Goal: Task Accomplishment & Management: Manage account settings

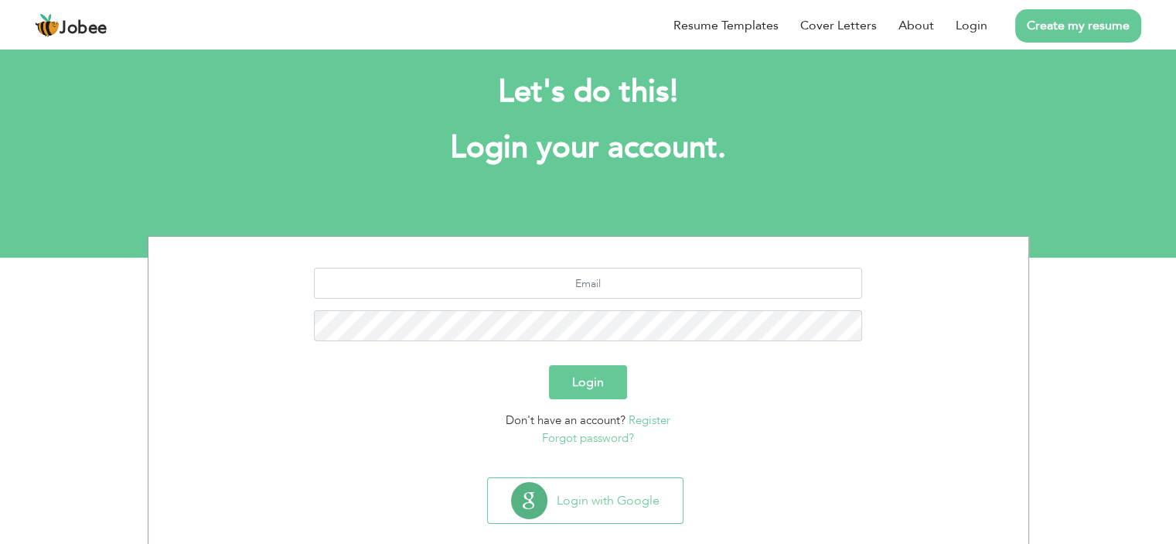
scroll to position [43, 0]
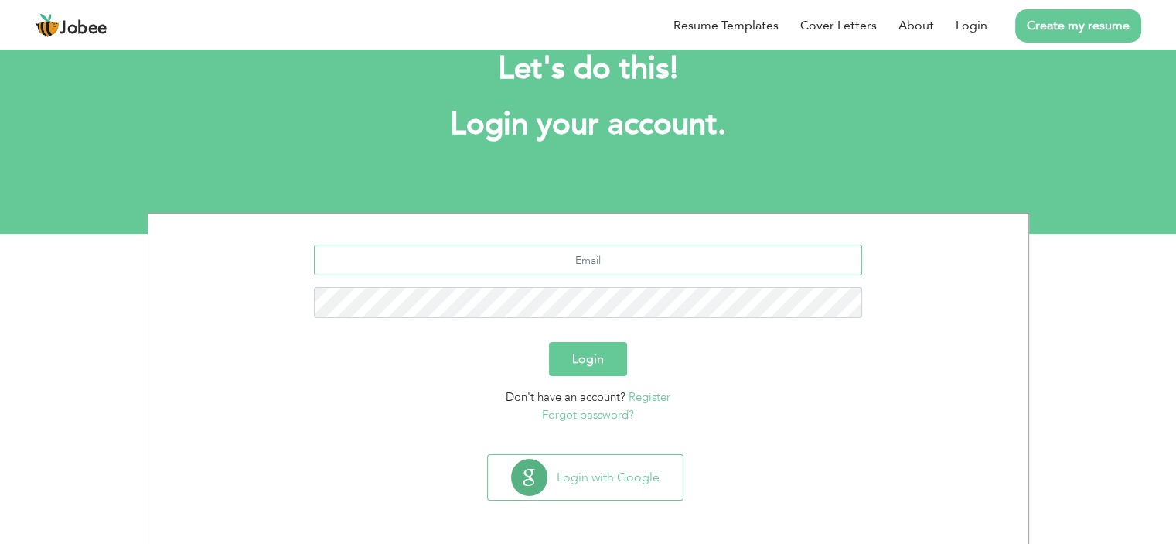
click at [591, 265] on input "text" at bounding box center [588, 259] width 548 height 31
click at [682, 268] on input "Awaisbhatti.sqa@gmail.com" at bounding box center [588, 259] width 548 height 31
type input "k"
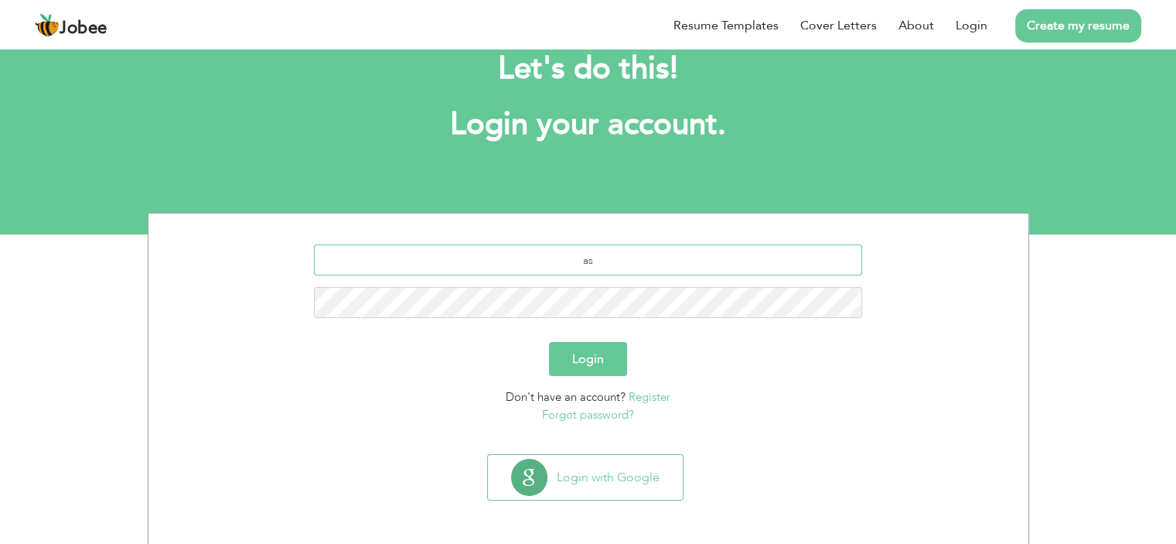
type input "asmakhalil056@gmail.com"
click at [591, 366] on button "Login" at bounding box center [588, 359] width 78 height 34
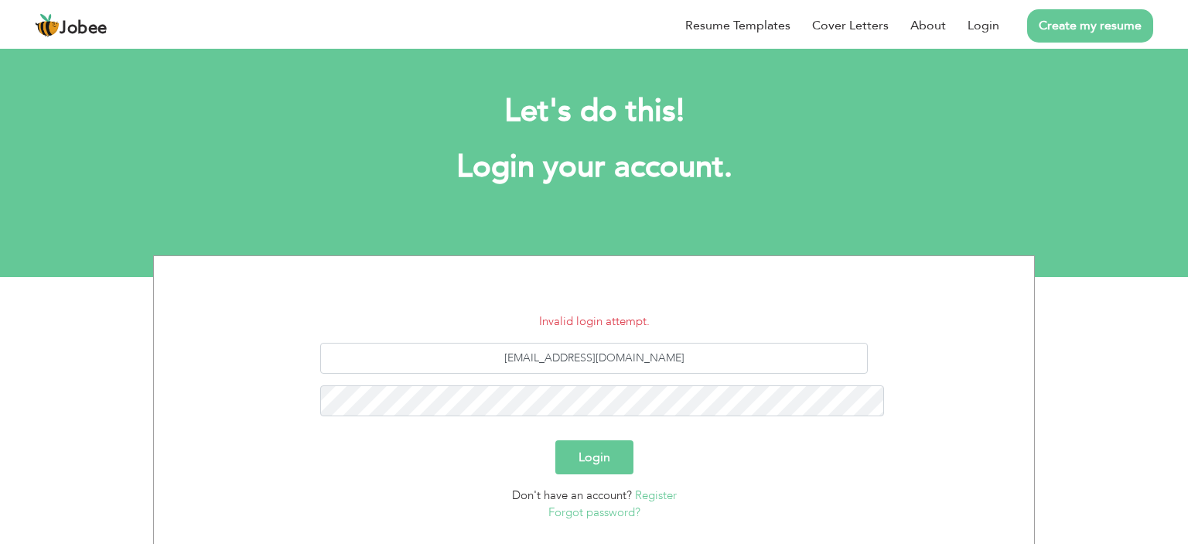
click at [620, 504] on link "Forgot password?" at bounding box center [594, 511] width 92 height 15
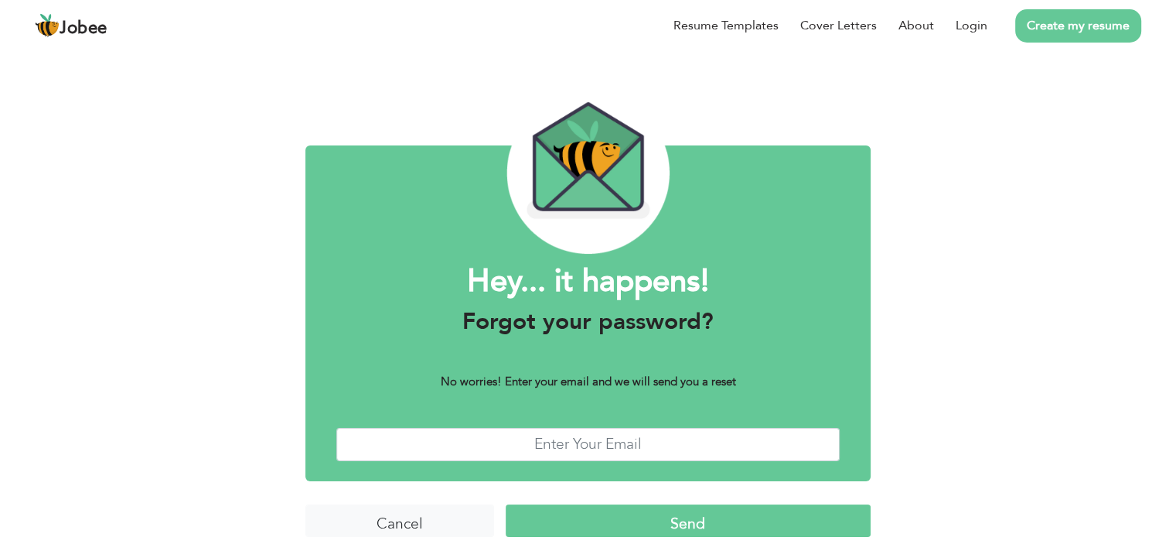
scroll to position [32, 0]
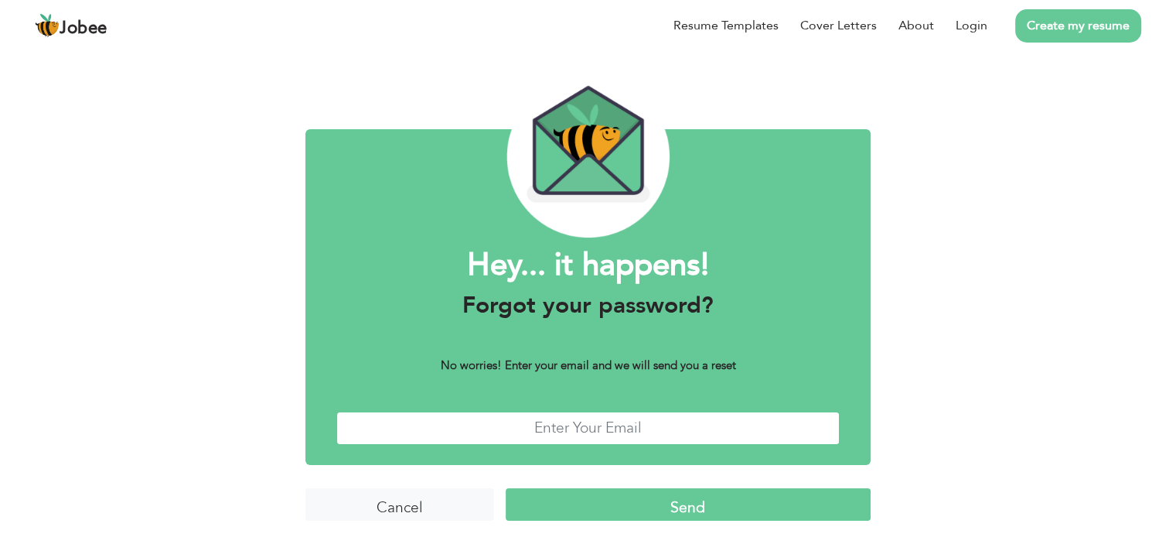
click at [592, 442] on input "text" at bounding box center [587, 427] width 503 height 33
type input "asmakhalil056@gmail.com"
click at [872, 450] on div "Hey... it happens! Forgot your password? No worries! Enter your email and we wi…" at bounding box center [588, 279] width 589 height 530
click at [745, 504] on input "Send" at bounding box center [688, 504] width 365 height 33
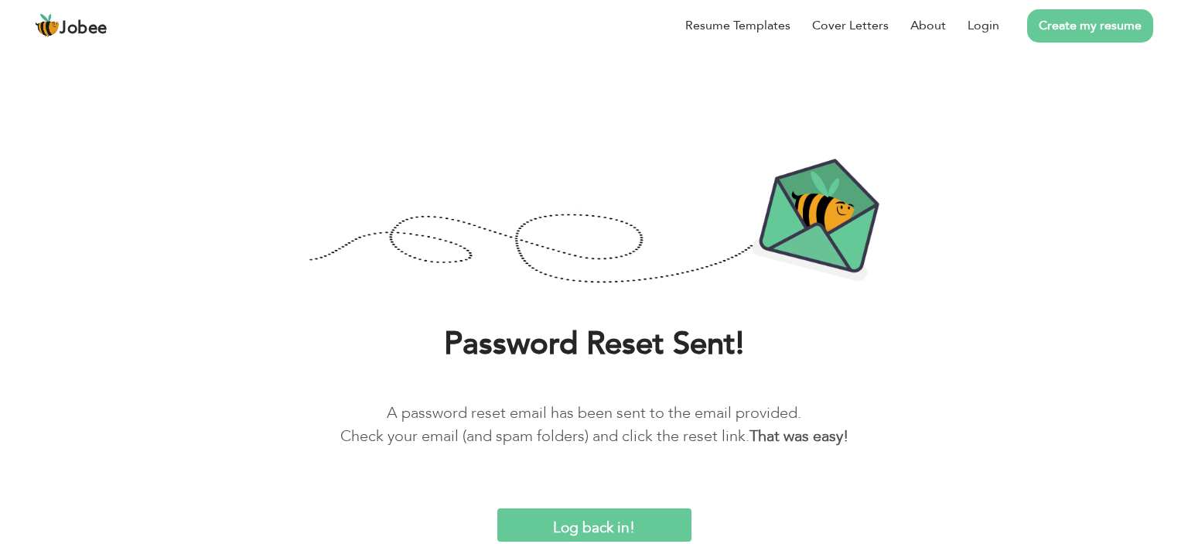
click at [809, 271] on img at bounding box center [594, 222] width 571 height 129
click at [968, 155] on div "Password Reset Sent! A password reset email has been sent to the email provided…" at bounding box center [594, 331] width 1188 height 421
click at [807, 288] on div "Password Reset Sent! A password reset email has been sent to the email provided…" at bounding box center [594, 331] width 1188 height 421
click at [814, 425] on p "A password reset email has been sent to the email provided. Check your email (a…" at bounding box center [594, 424] width 1142 height 46
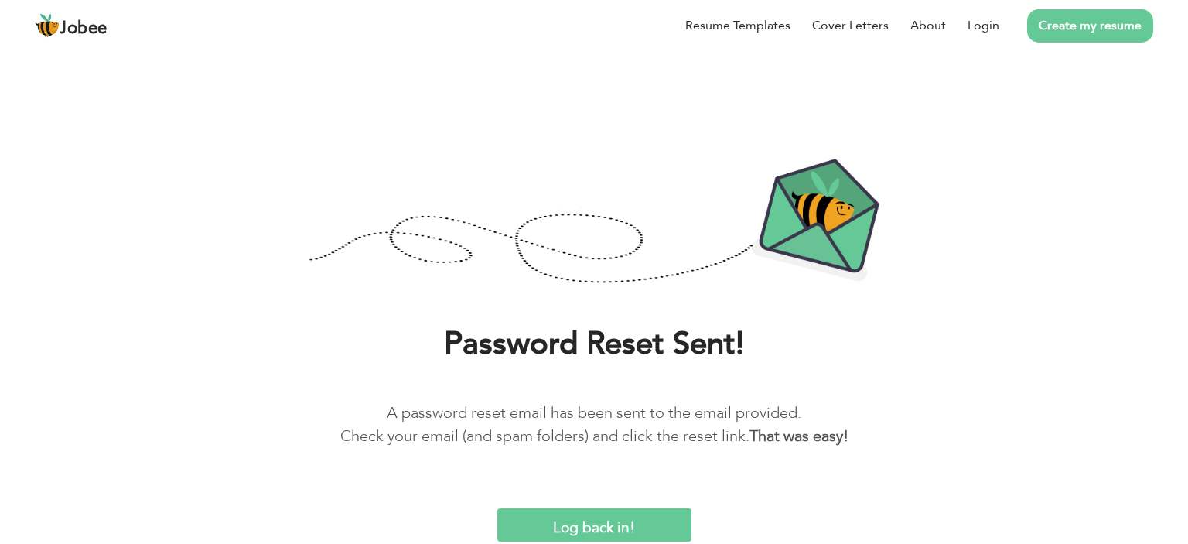
click at [820, 485] on div "Password Reset Sent! A password reset email has been sent to the email provided…" at bounding box center [594, 331] width 1188 height 421
click at [828, 494] on div "Password Reset Sent! A password reset email has been sent to the email provided…" at bounding box center [594, 331] width 1188 height 421
click at [771, 330] on h1 "Password Reset Sent!" at bounding box center [594, 344] width 1142 height 40
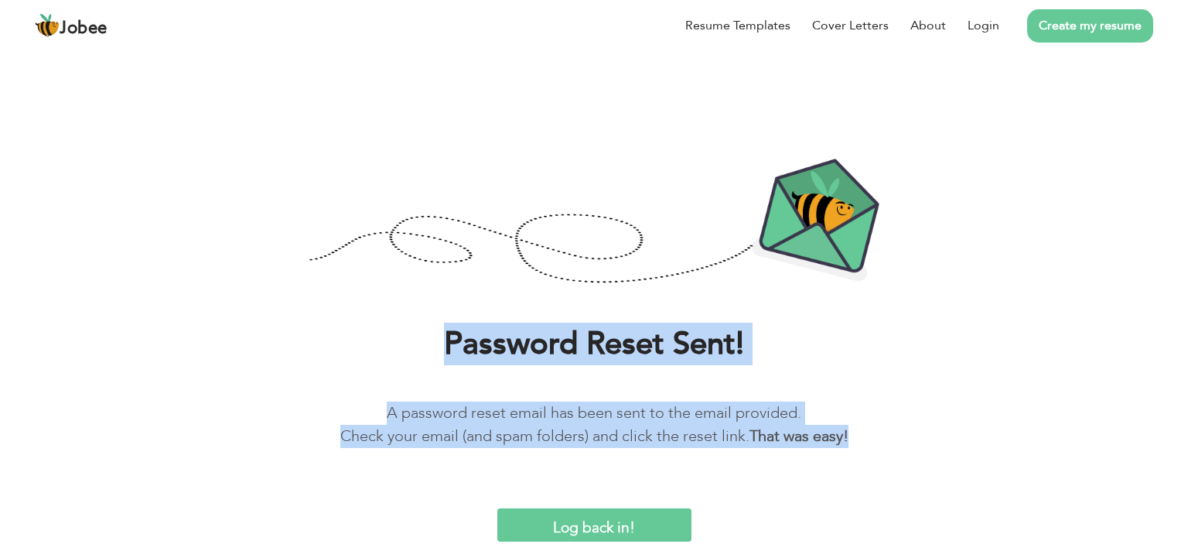
drag, startPoint x: 447, startPoint y: 340, endPoint x: 860, endPoint y: 445, distance: 426.0
click at [860, 445] on div "Password Reset Sent! A password reset email has been sent to the email provided…" at bounding box center [594, 397] width 1165 height 147
click at [309, 305] on div "Password Reset Sent! A password reset email has been sent to the email provided…" at bounding box center [594, 331] width 1188 height 421
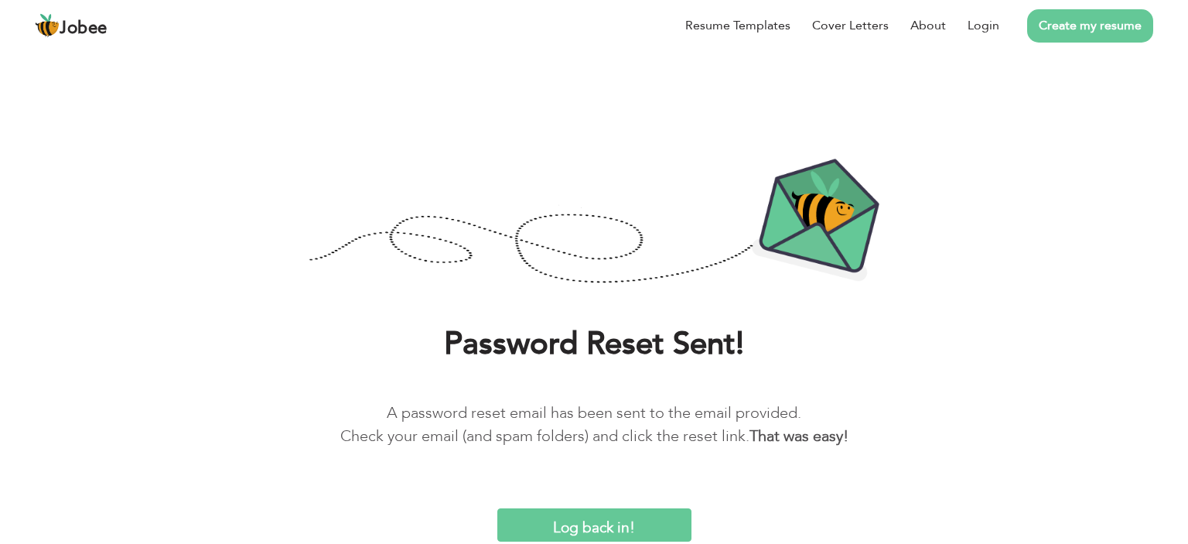
click at [607, 522] on input "Log back in!" at bounding box center [594, 524] width 194 height 33
click at [592, 510] on input "Log back in!" at bounding box center [594, 524] width 194 height 33
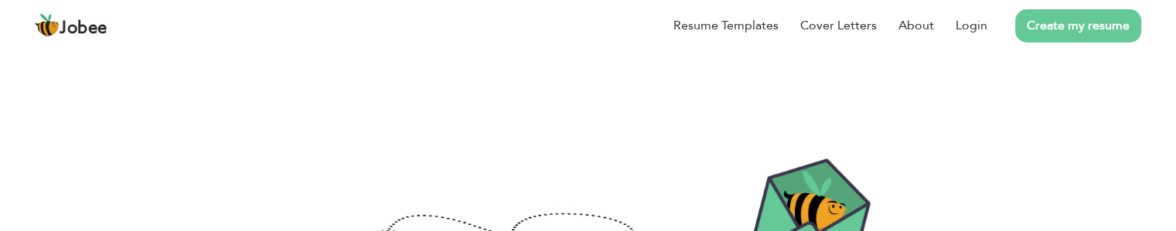
scroll to position [309, 0]
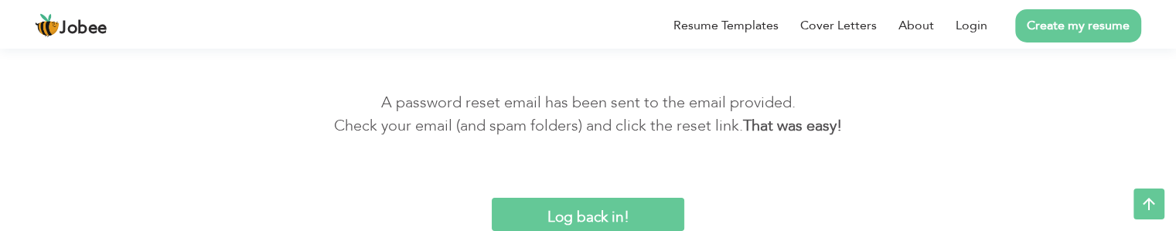
click at [630, 210] on input "Log back in!" at bounding box center [588, 214] width 193 height 33
click at [974, 27] on link "Login" at bounding box center [972, 25] width 32 height 19
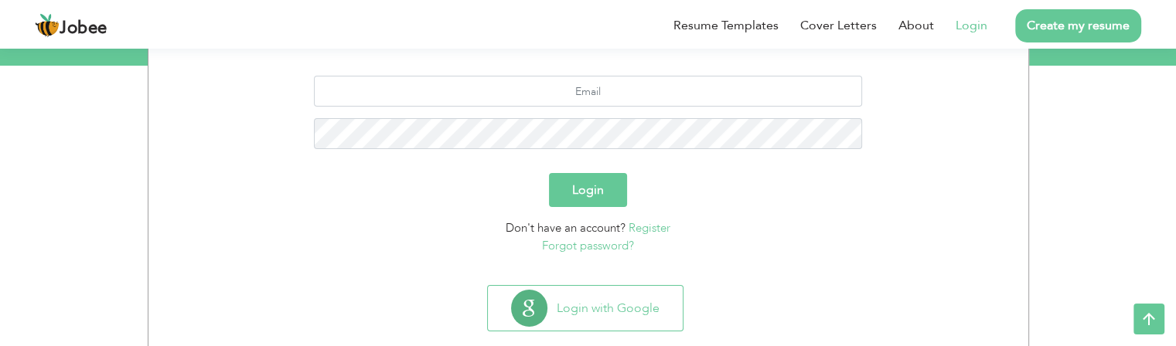
scroll to position [98, 0]
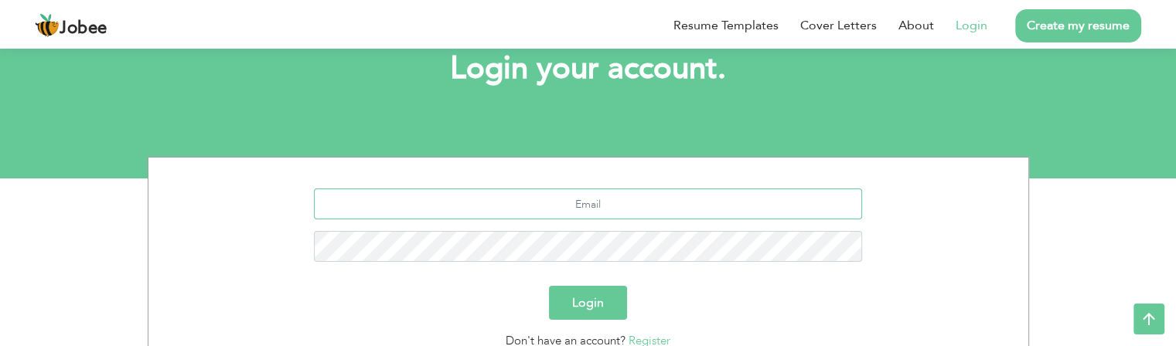
click at [621, 210] on input "text" at bounding box center [588, 204] width 548 height 31
type input "[EMAIL_ADDRESS][DOMAIN_NAME]"
click at [580, 302] on button "Login" at bounding box center [588, 303] width 78 height 34
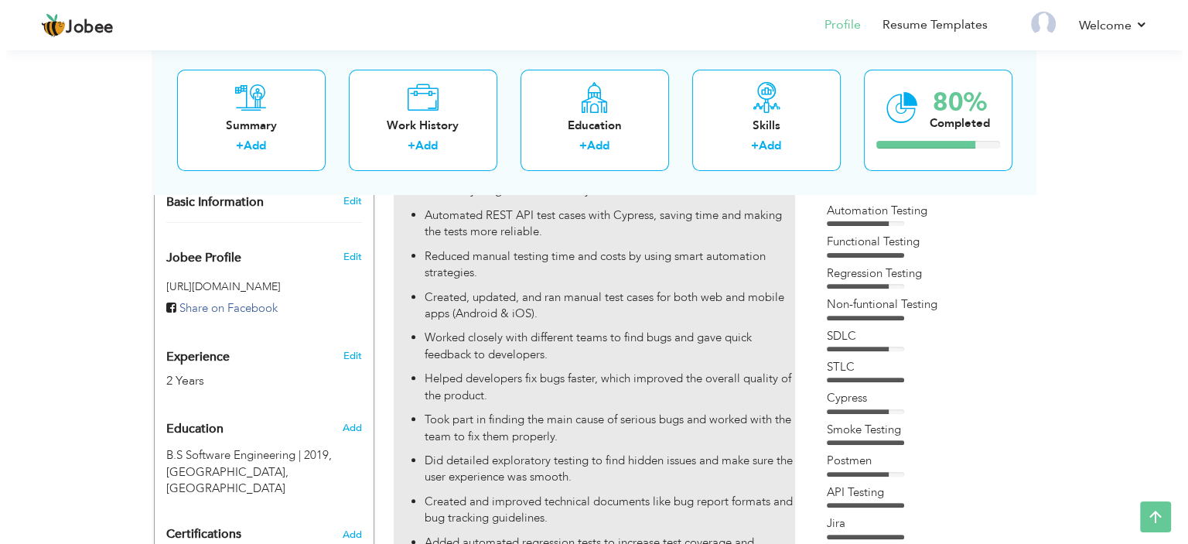
scroll to position [476, 0]
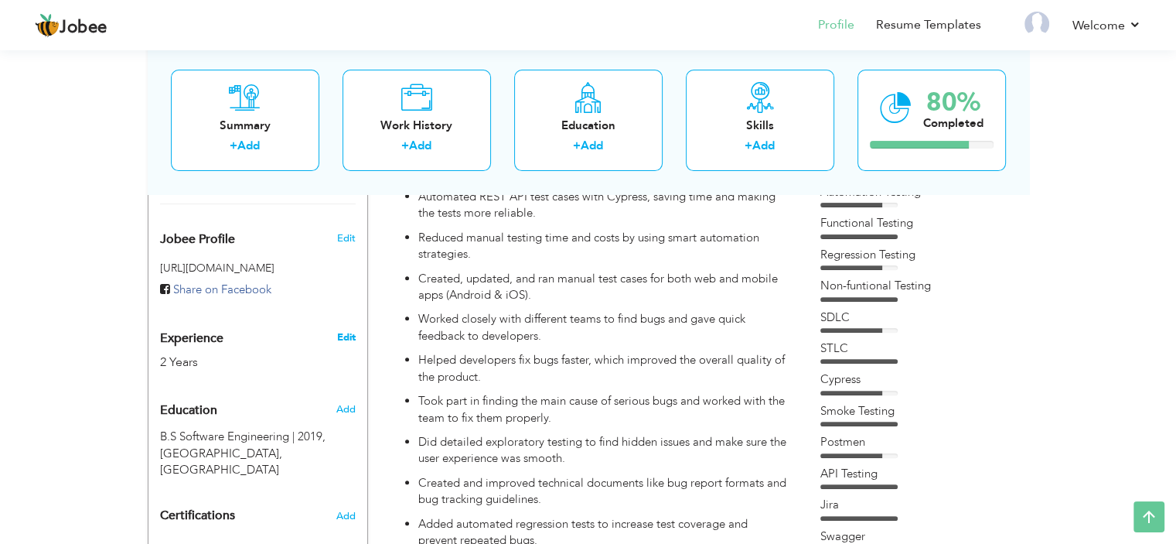
click at [353, 330] on link "Edit" at bounding box center [345, 337] width 19 height 14
type input "Asma"
type input "Khalil"
select select "number:166"
type input "[GEOGRAPHIC_DATA]"
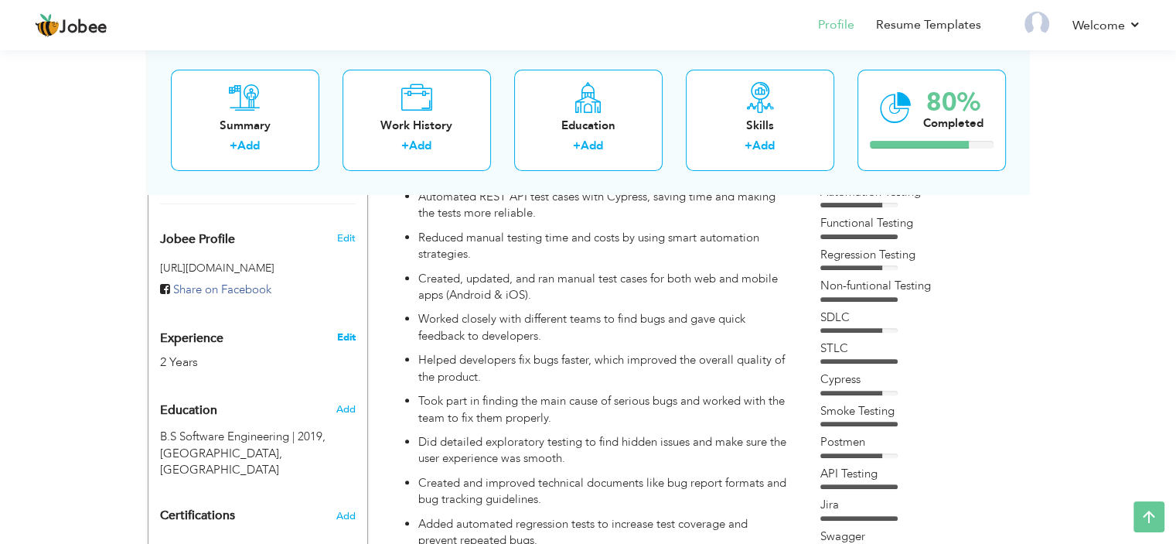
type input "[GEOGRAPHIC_DATA]"
select select "number:4"
type input "46Labs"
type input "SQA Engineer"
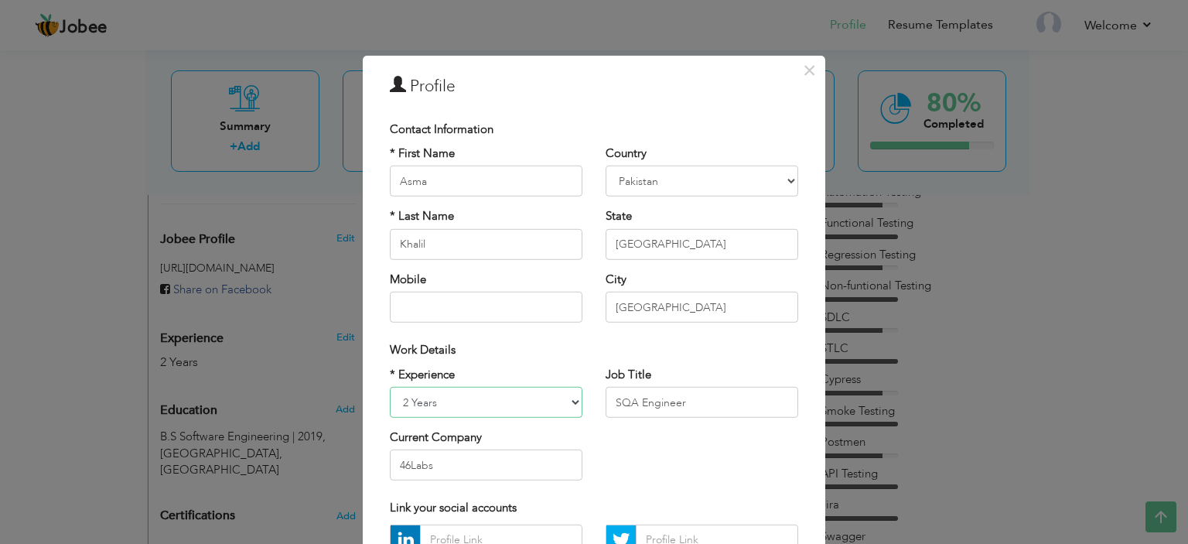
click at [510, 344] on select "Entry Level Less than 1 Year 1 Year 2 Years 3 Years 4 Years 5 Years 6 Years 7 Y…" at bounding box center [486, 402] width 193 height 31
select select "number:6"
click at [390, 344] on select "Entry Level Less than 1 Year 1 Year 2 Years 3 Years 4 Years 5 Years 6 Years 7 Y…" at bounding box center [486, 402] width 193 height 31
click at [593, 344] on div "* Experience Entry Level Less than 1 Year 1 Year 2 Years 3 Years 4 Years 5 Year…" at bounding box center [594, 429] width 432 height 126
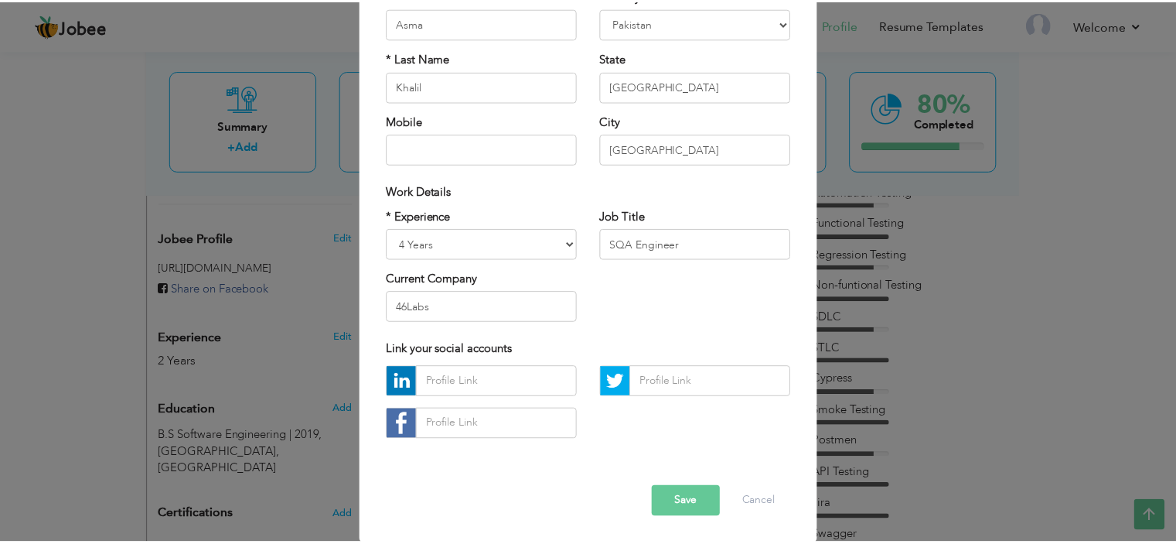
scroll to position [159, 0]
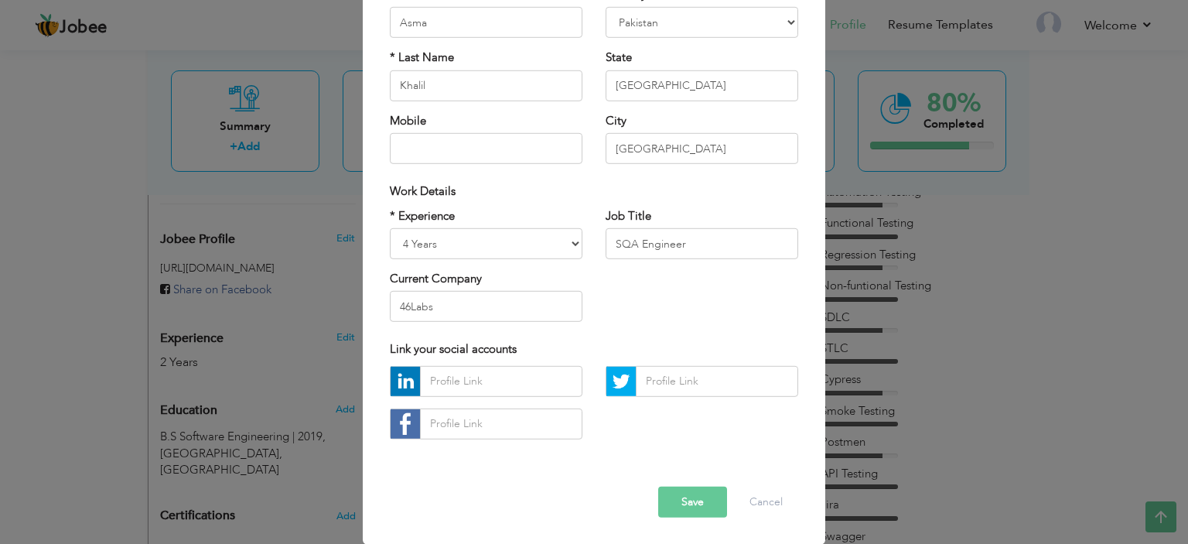
click at [690, 344] on button "Save" at bounding box center [692, 501] width 69 height 31
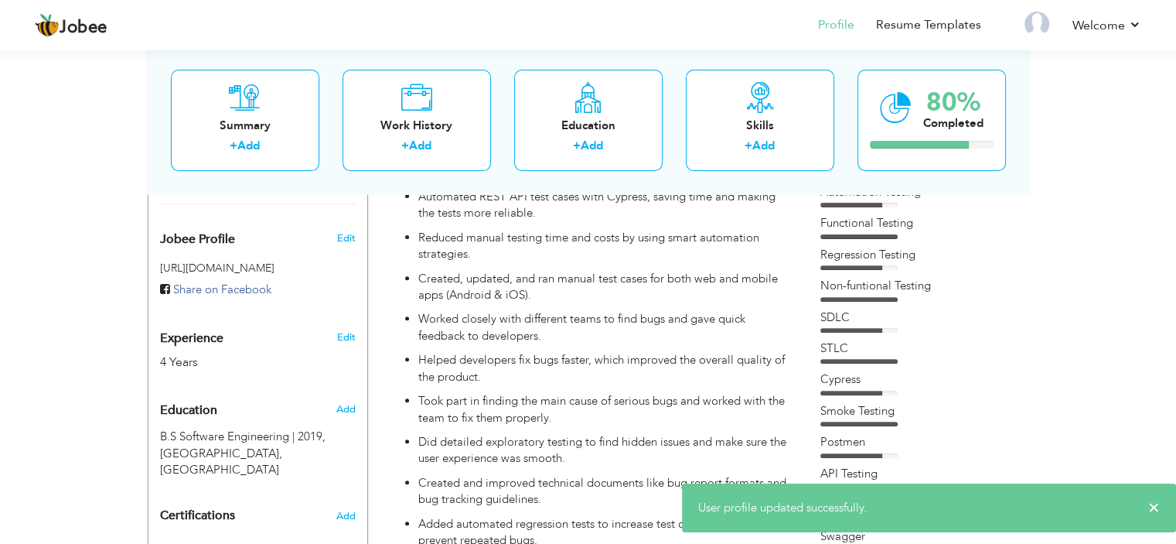
click at [1160, 344] on div "× User profile updated successfully." at bounding box center [929, 507] width 494 height 49
click at [1151, 344] on span "×" at bounding box center [1154, 507] width 12 height 15
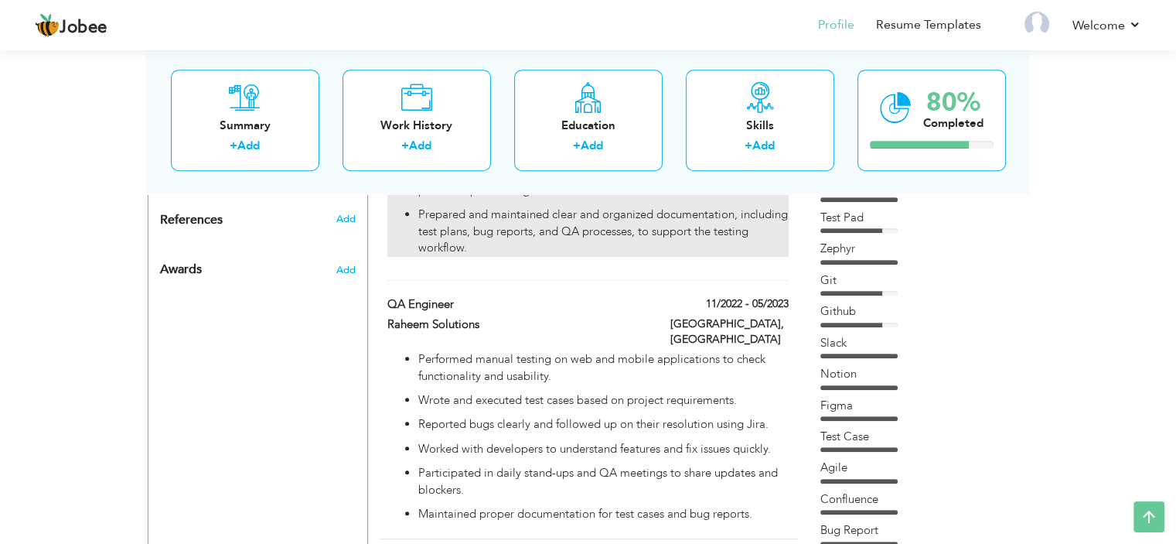
scroll to position [814, 0]
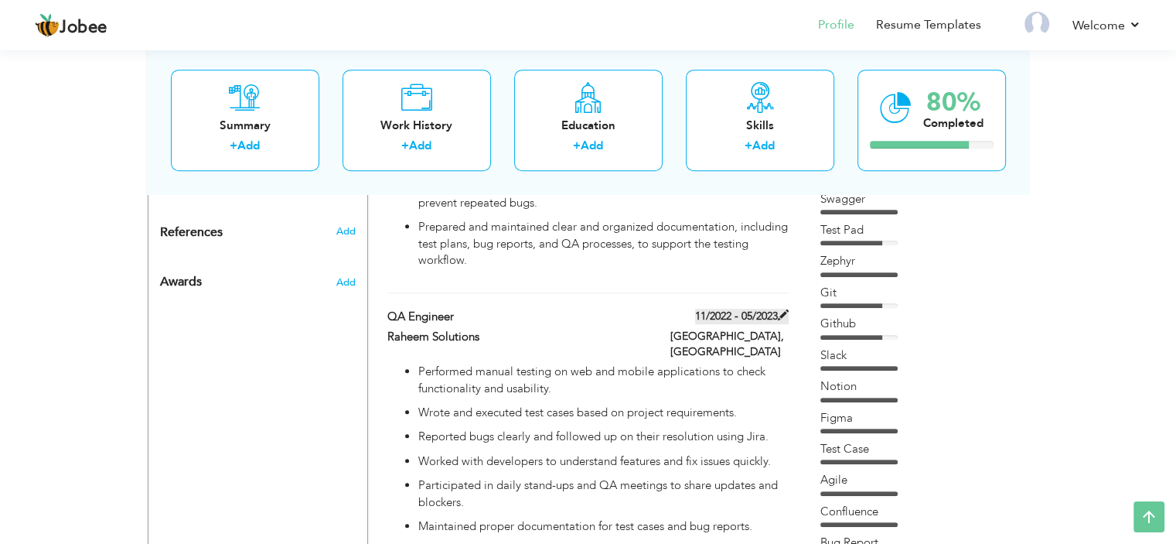
click at [784, 309] on span at bounding box center [783, 314] width 11 height 11
type input "QA Engineer"
type input "Raheem Solutions"
type input "11/2022"
type input "05/2023"
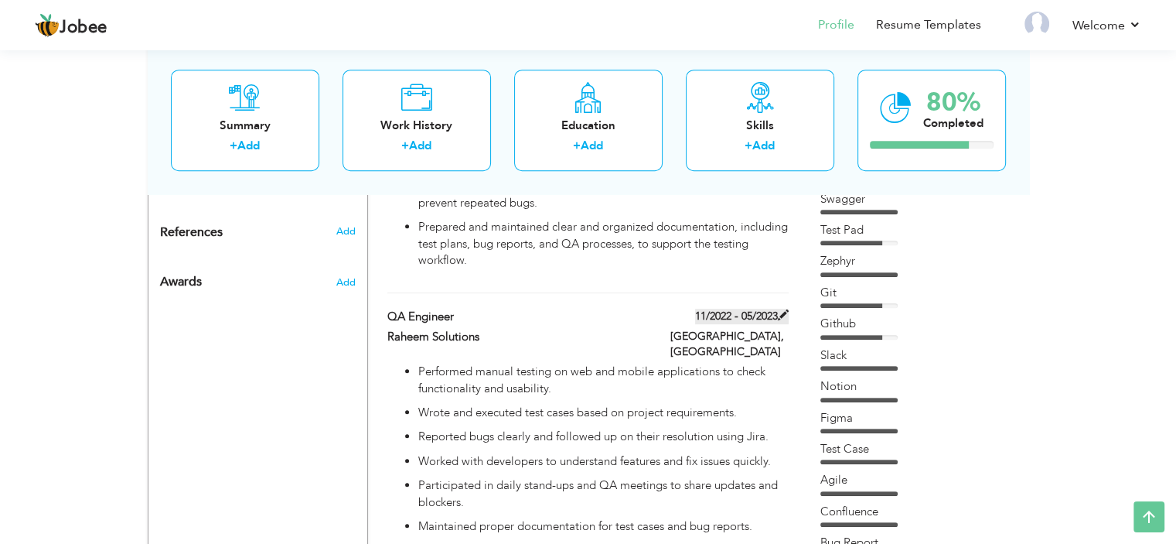
type input "[GEOGRAPHIC_DATA]"
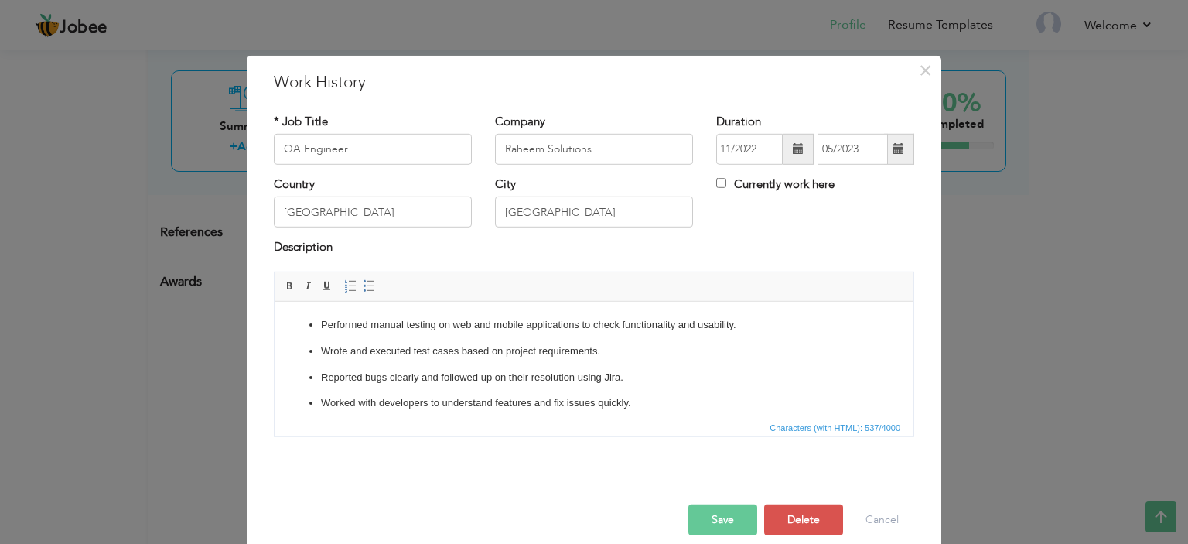
click at [795, 157] on span at bounding box center [798, 149] width 31 height 31
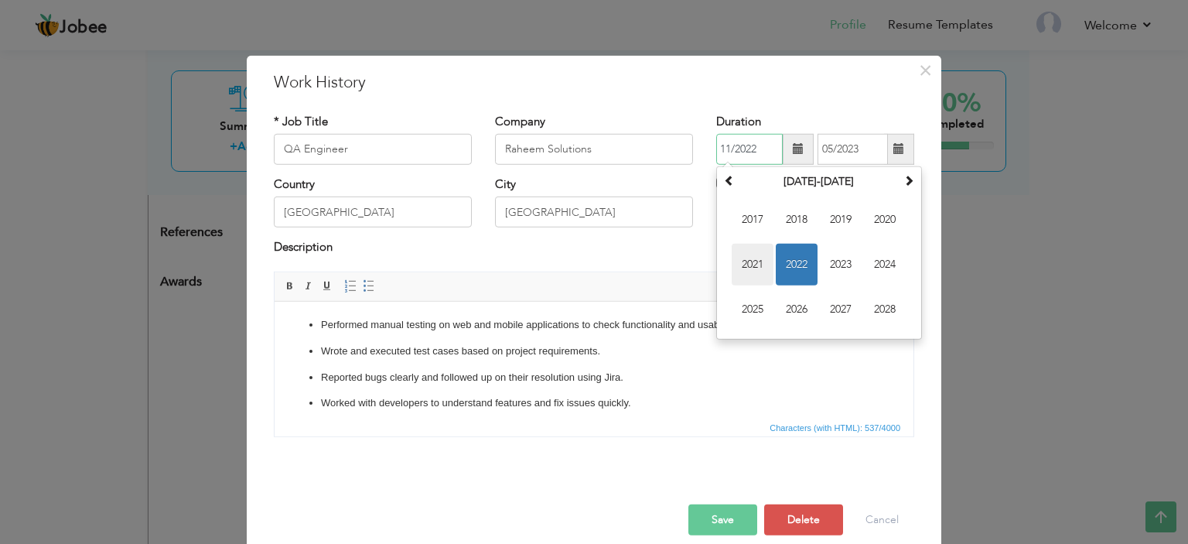
click at [749, 254] on span "2021" at bounding box center [753, 265] width 42 height 42
click at [812, 179] on th "2021" at bounding box center [819, 181] width 161 height 23
click at [802, 259] on span "2021" at bounding box center [797, 265] width 42 height 42
click at [800, 228] on span "Feb" at bounding box center [797, 220] width 42 height 42
type input "02/2021"
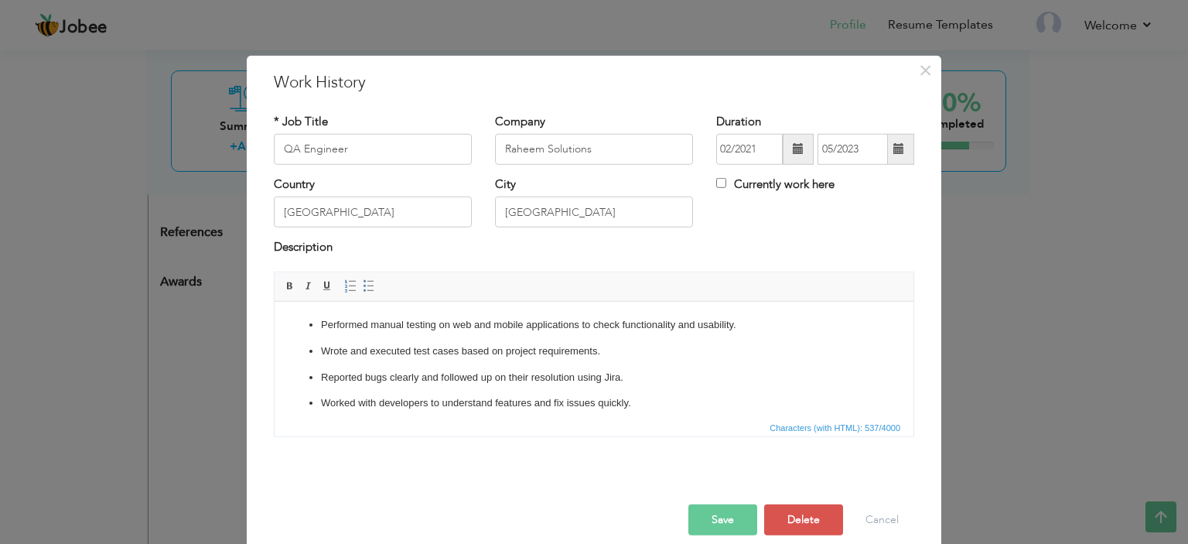
click at [716, 344] on button "Save" at bounding box center [722, 519] width 69 height 31
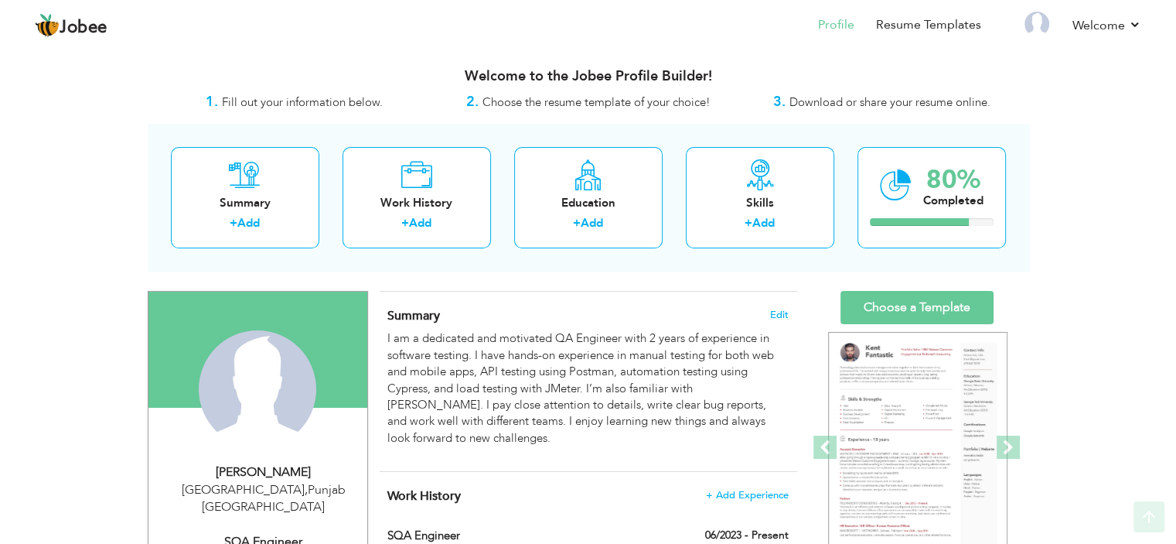
scroll to position [0, 0]
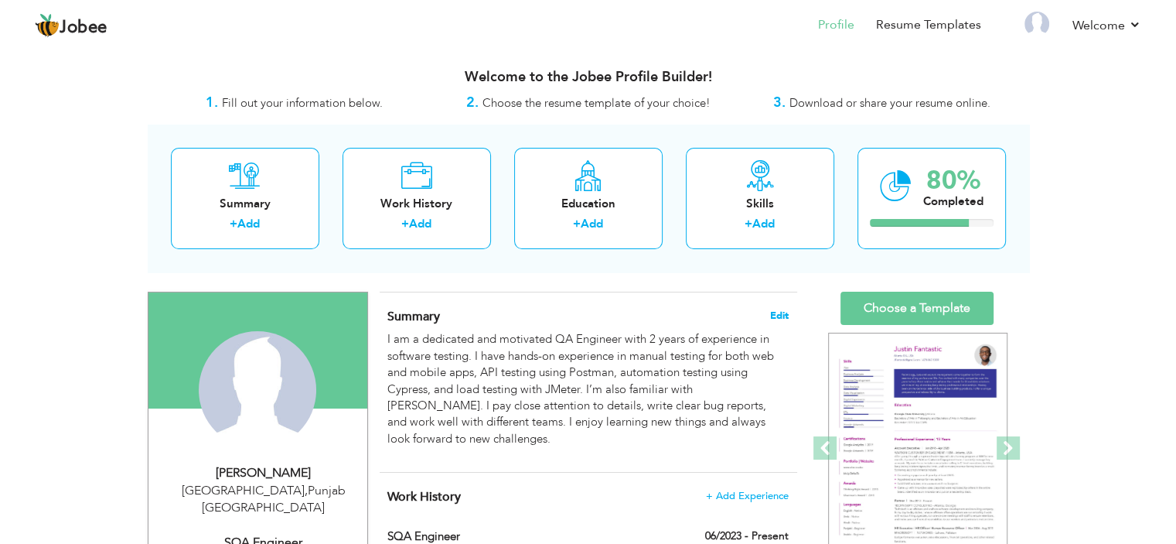
click at [779, 310] on span "Edit" at bounding box center [779, 315] width 19 height 11
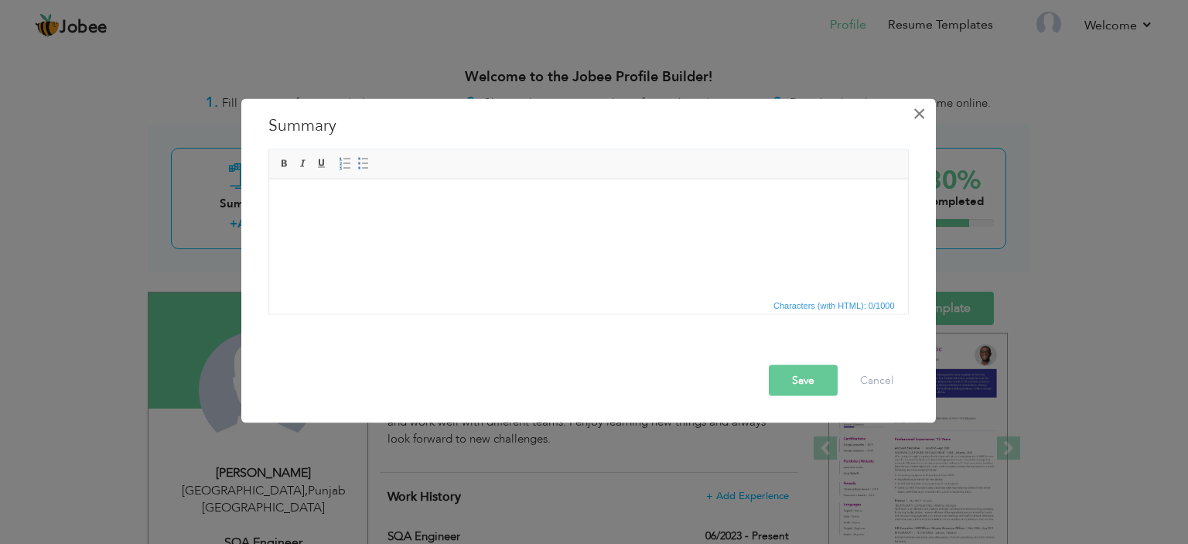
click at [918, 108] on span "×" at bounding box center [919, 113] width 13 height 28
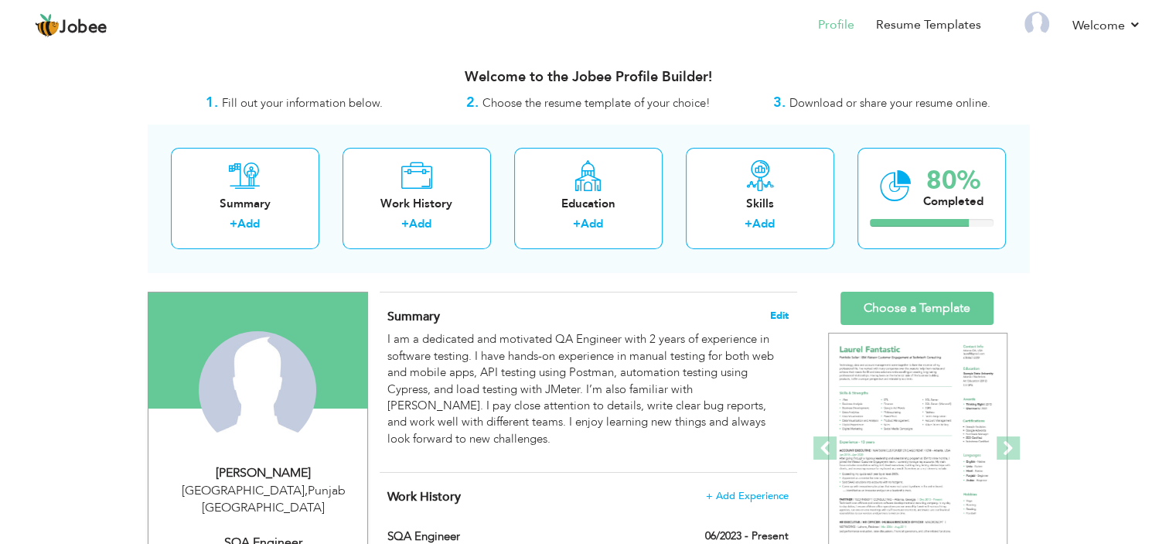
click at [779, 315] on span "Edit" at bounding box center [779, 315] width 19 height 11
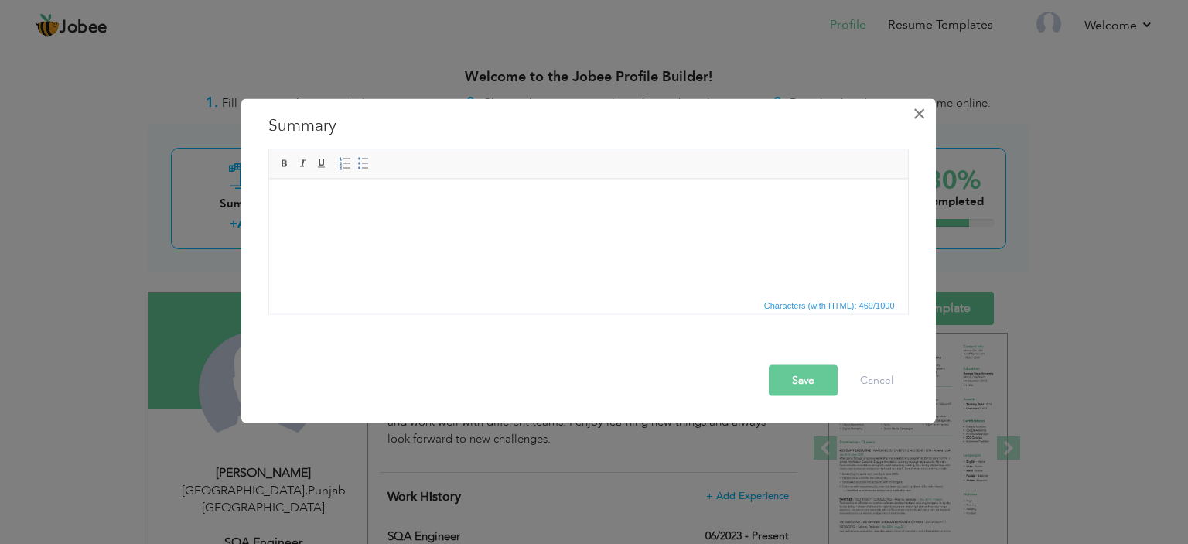
click at [915, 123] on span "×" at bounding box center [919, 113] width 13 height 28
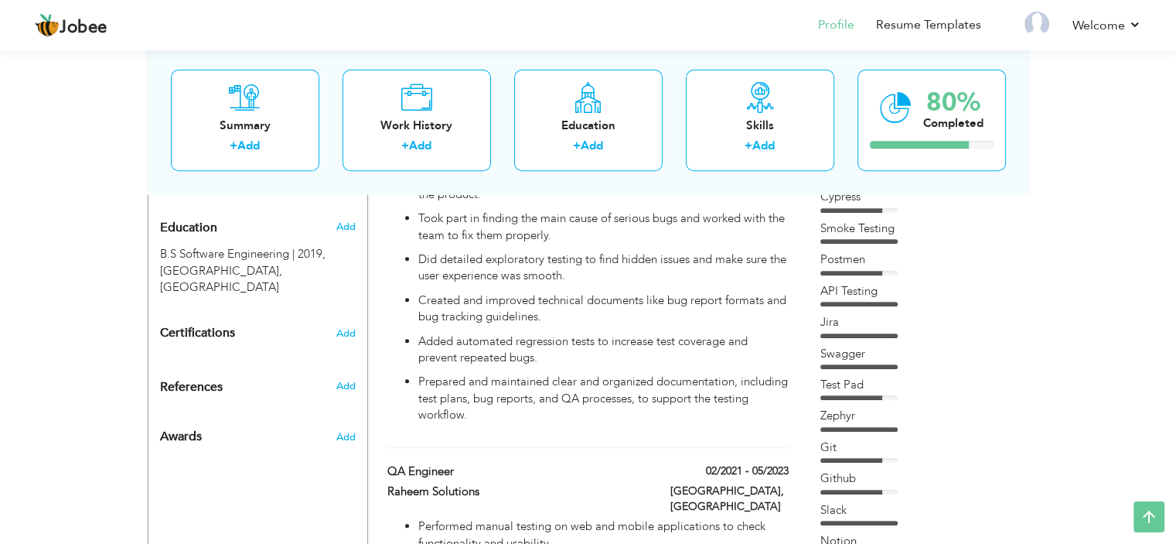
scroll to position [647, 0]
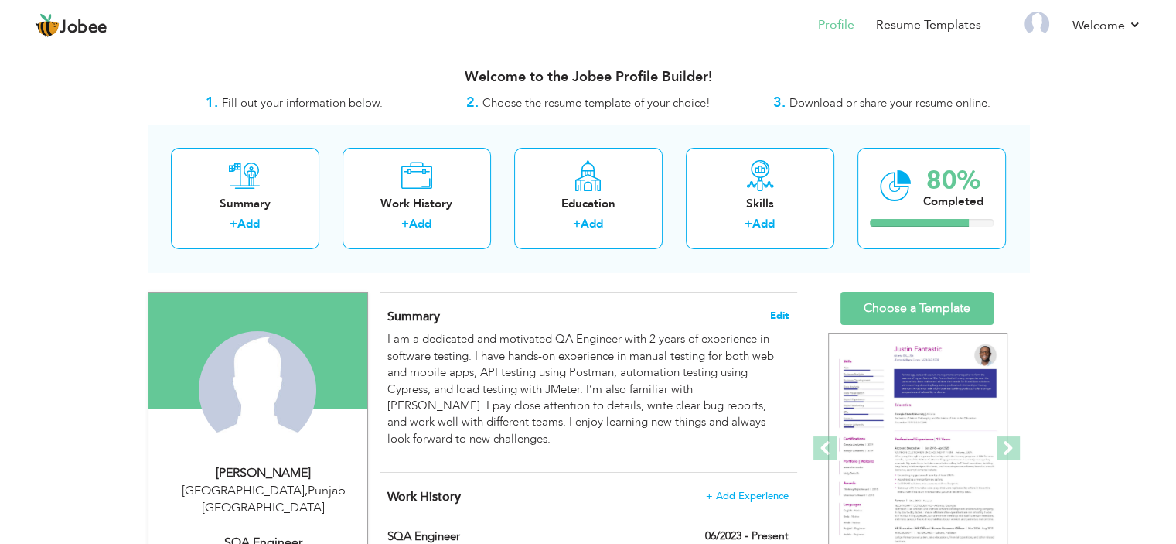
click at [776, 310] on span "Edit" at bounding box center [779, 315] width 19 height 11
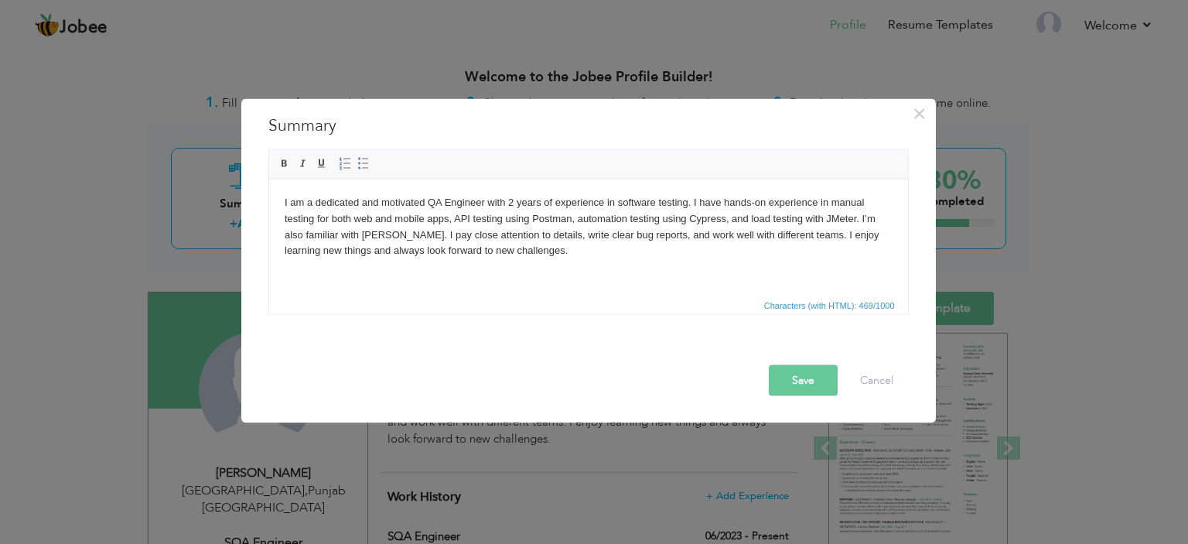
click at [510, 202] on p "I am a dedicated and motivated QA Engineer with 2 years of experience in softwa…" at bounding box center [588, 226] width 608 height 64
click at [802, 380] on button "Save" at bounding box center [803, 379] width 69 height 31
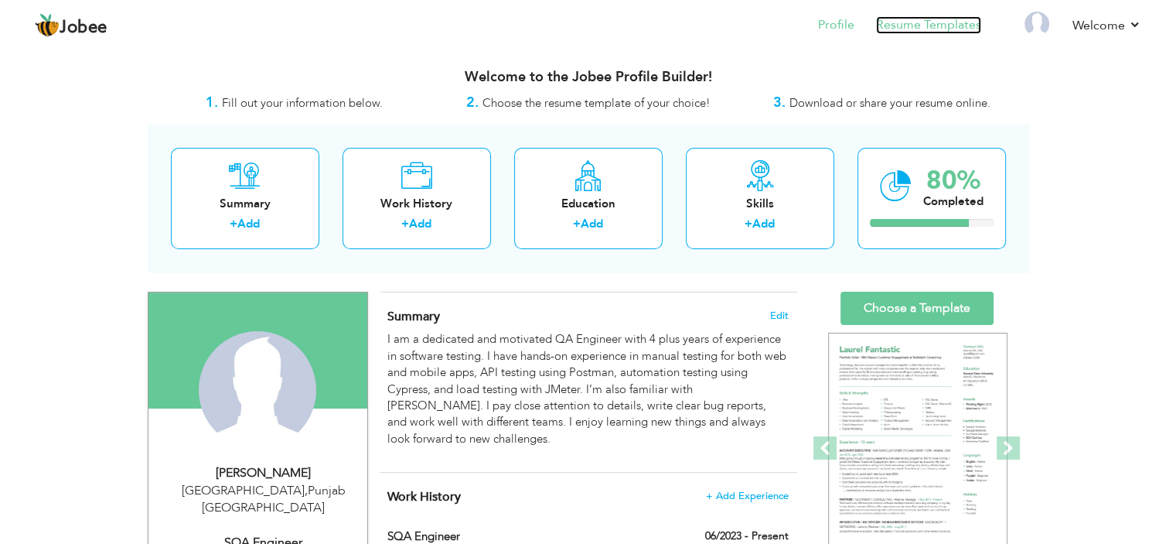
click at [970, 20] on link "Resume Templates" at bounding box center [928, 25] width 105 height 18
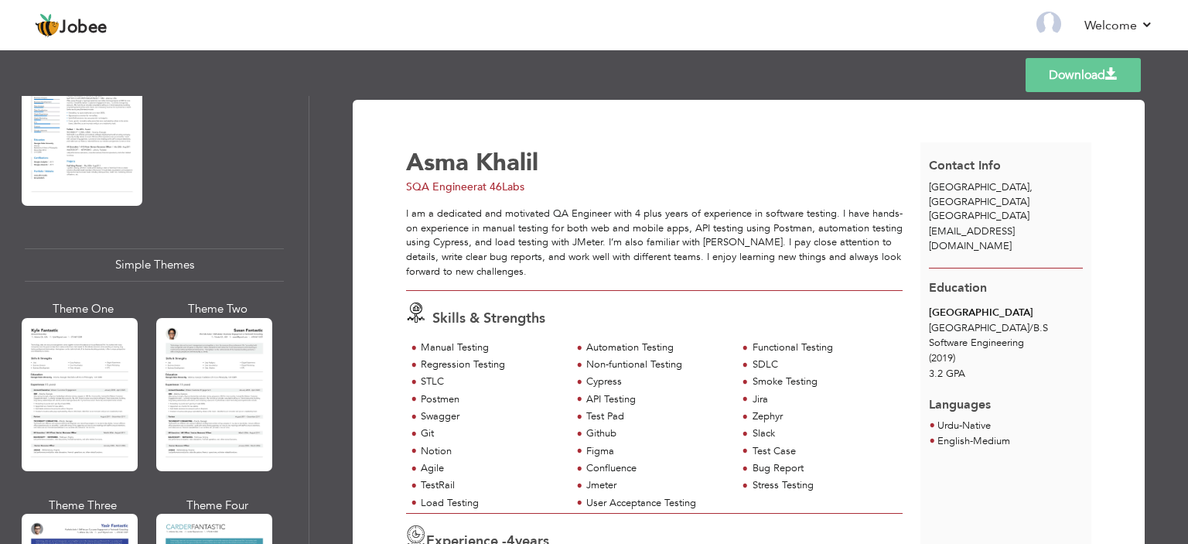
scroll to position [2578, 0]
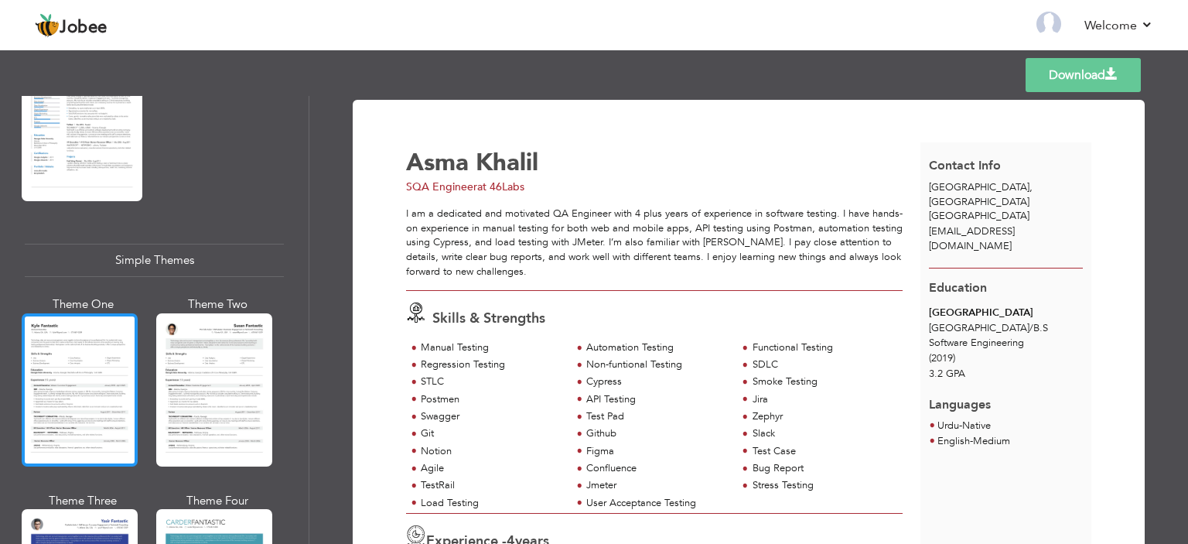
click at [88, 363] on div at bounding box center [80, 389] width 116 height 153
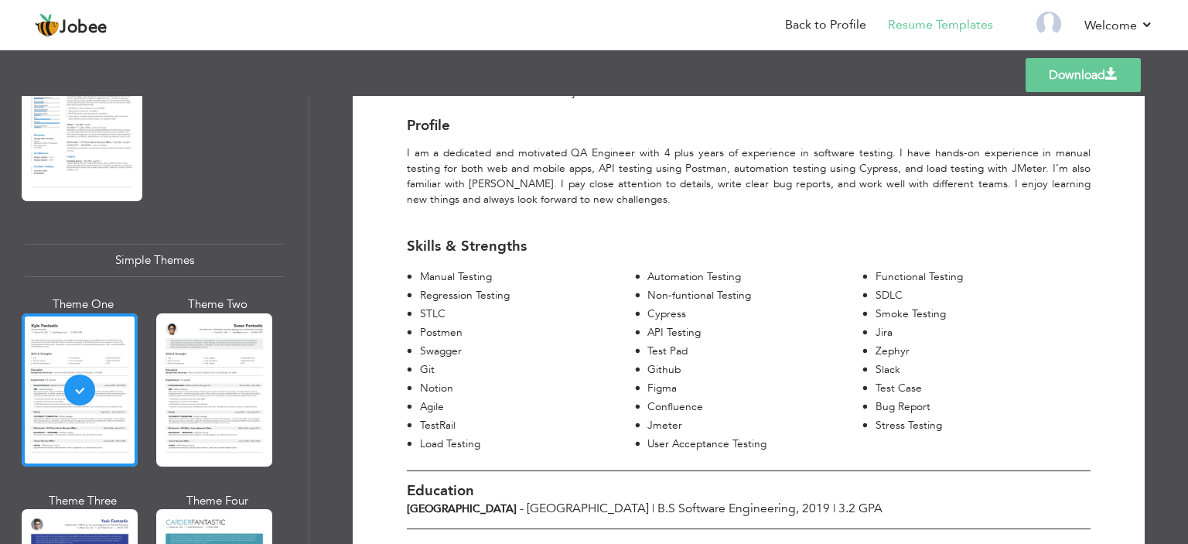
scroll to position [0, 0]
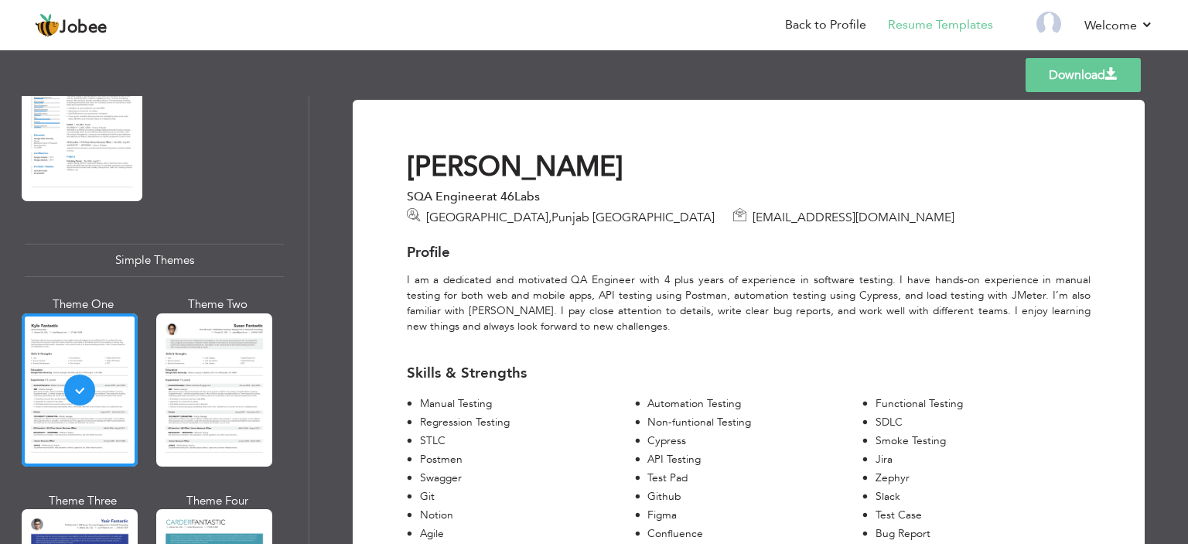
click at [1074, 80] on link "Download" at bounding box center [1083, 75] width 115 height 34
click at [1042, 376] on h3 "Skills & Strengths" at bounding box center [749, 373] width 684 height 16
drag, startPoint x: 592, startPoint y: 218, endPoint x: 762, endPoint y: 206, distance: 170.6
click at [762, 206] on div "[PERSON_NAME] SQA Engineer at 46Labs [GEOGRAPHIC_DATA] , [GEOGRAPHIC_DATA] [GEO…" at bounding box center [748, 187] width 707 height 75
copy span "[EMAIL_ADDRESS][DOMAIN_NAME]"
